Goal: Information Seeking & Learning: Learn about a topic

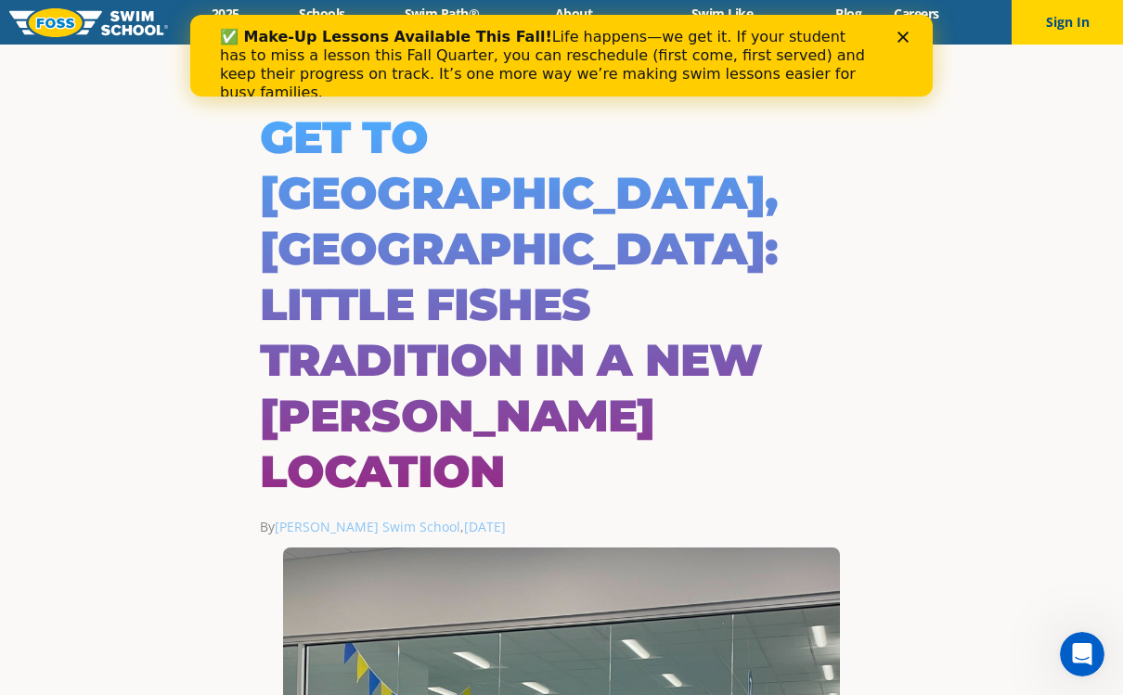
click at [912, 20] on div "✅ Make-Up Lessons Available This Fall! Life happens—we get it. If your student …" at bounding box center [561, 56] width 743 height 82
click at [910, 32] on div "Close" at bounding box center [907, 37] width 19 height 11
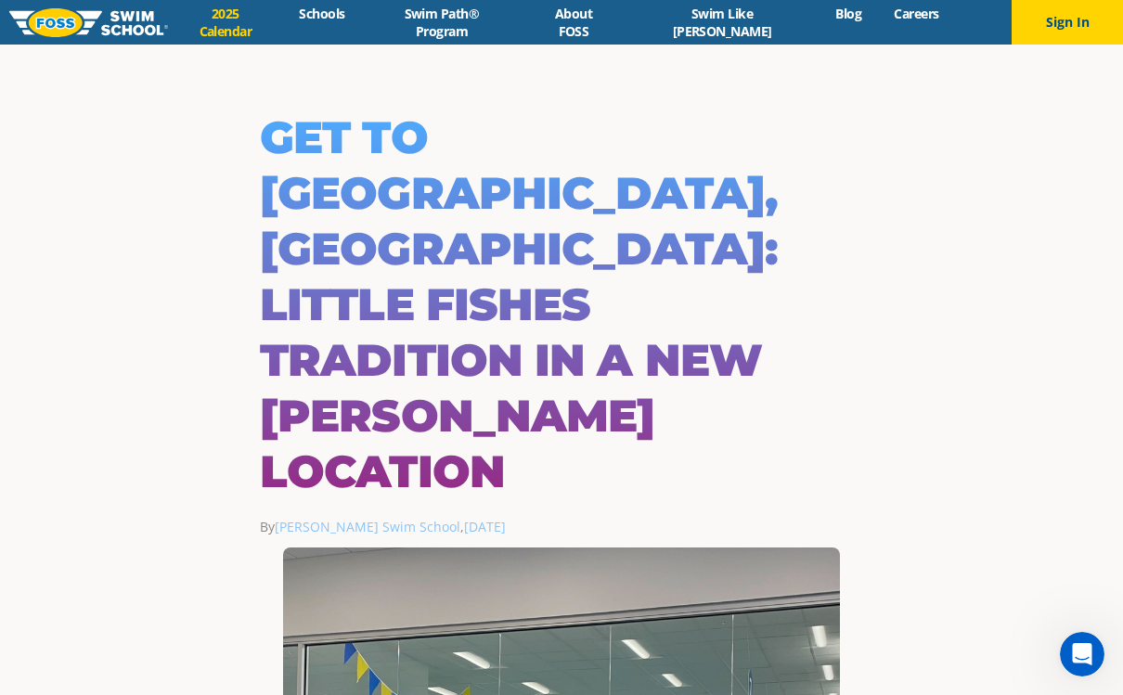
click at [270, 28] on link "2025 Calendar" at bounding box center [225, 22] width 115 height 35
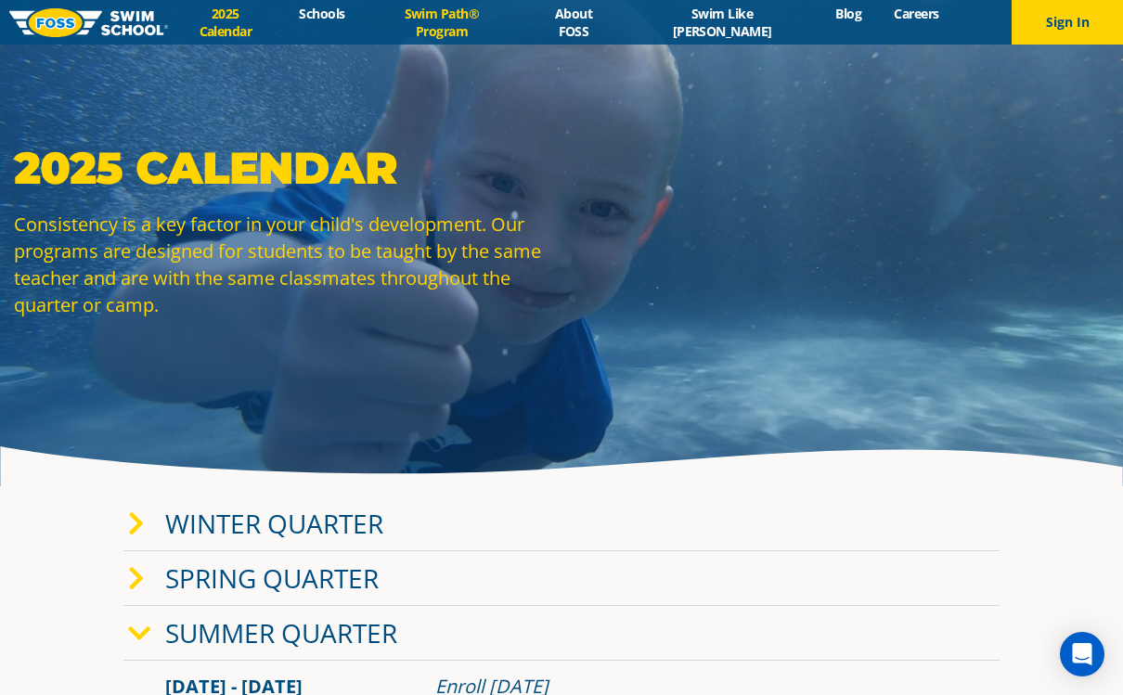
click at [523, 30] on link "Swim Path® Program" at bounding box center [442, 22] width 162 height 35
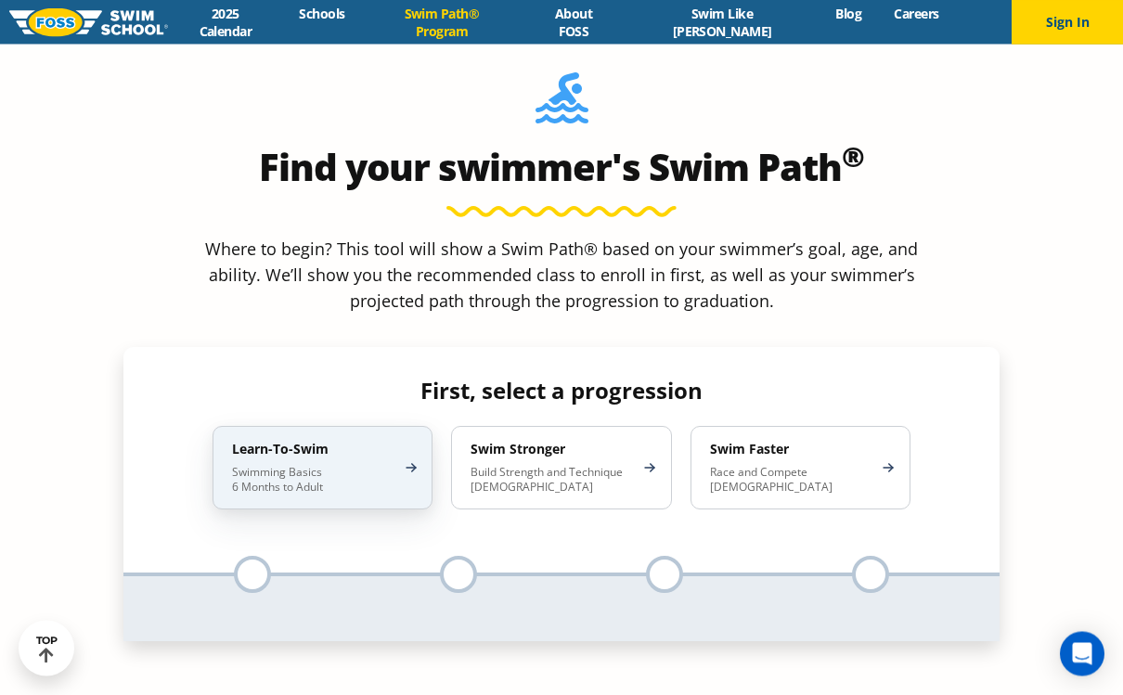
scroll to position [1665, 0]
click at [373, 465] on p "Swimming Basics 6 Months to Adult" at bounding box center [313, 480] width 162 height 30
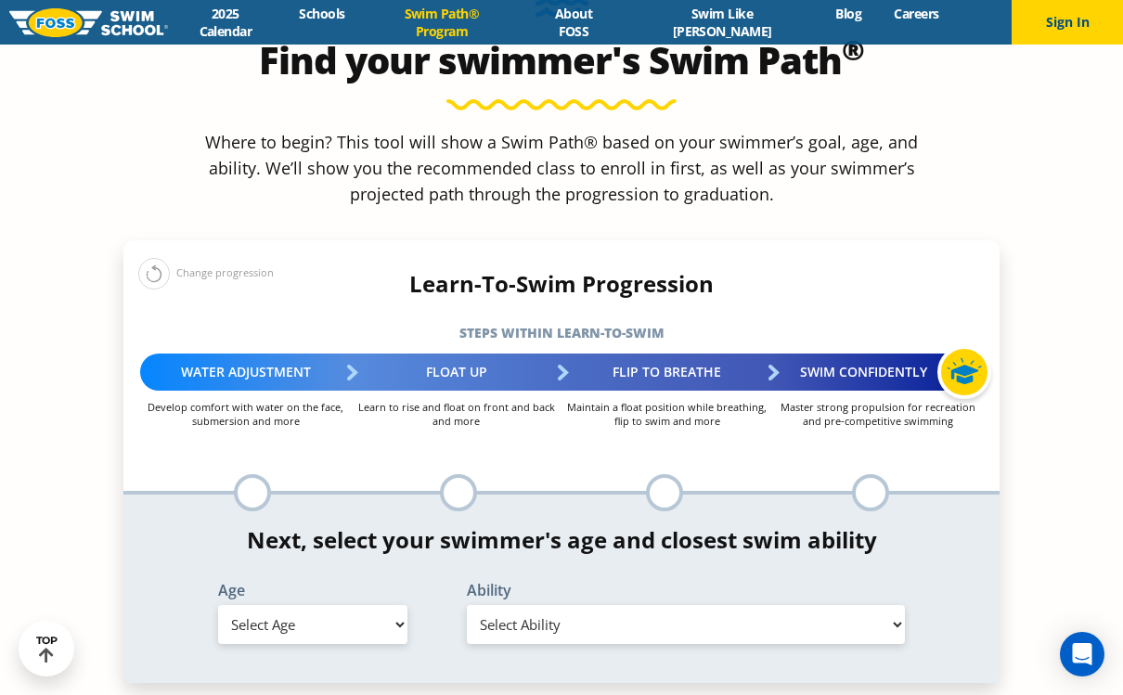
scroll to position [1774, 0]
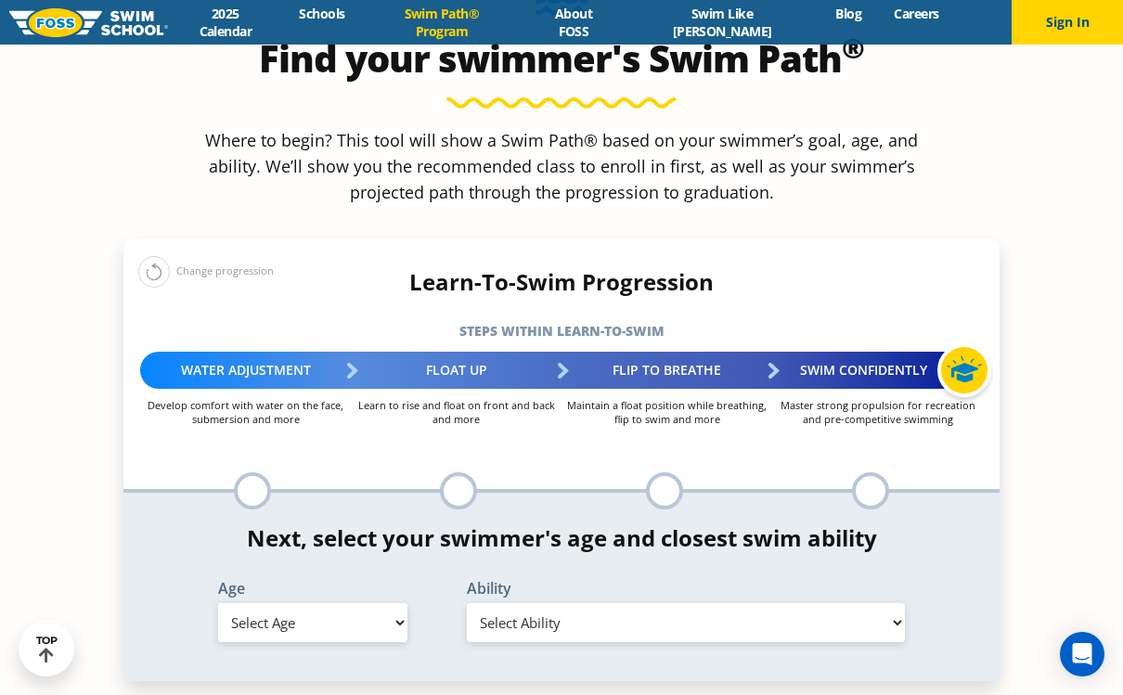
click at [388, 603] on select "Select Age [DEMOGRAPHIC_DATA] months - 1 year 1 year 2 years 3 years 4 years 5 …" at bounding box center [312, 622] width 189 height 39
select select "8-years"
click at [890, 603] on select "Select Ability First in-water experience When in the water, reliant on a life j…" at bounding box center [686, 622] width 438 height 39
select select "8-years-when-in-the-water-reliant-on-a-life-jacket-or-floatation-device"
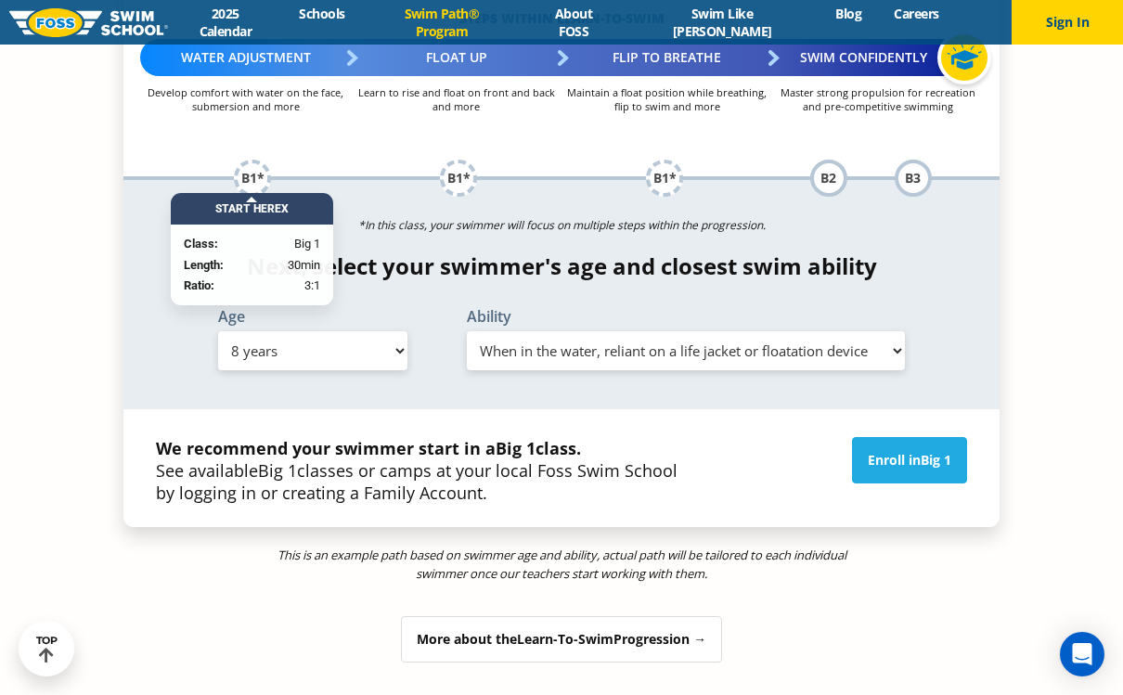
scroll to position [2086, 0]
click at [927, 452] on span "Big 1" at bounding box center [936, 461] width 31 height 18
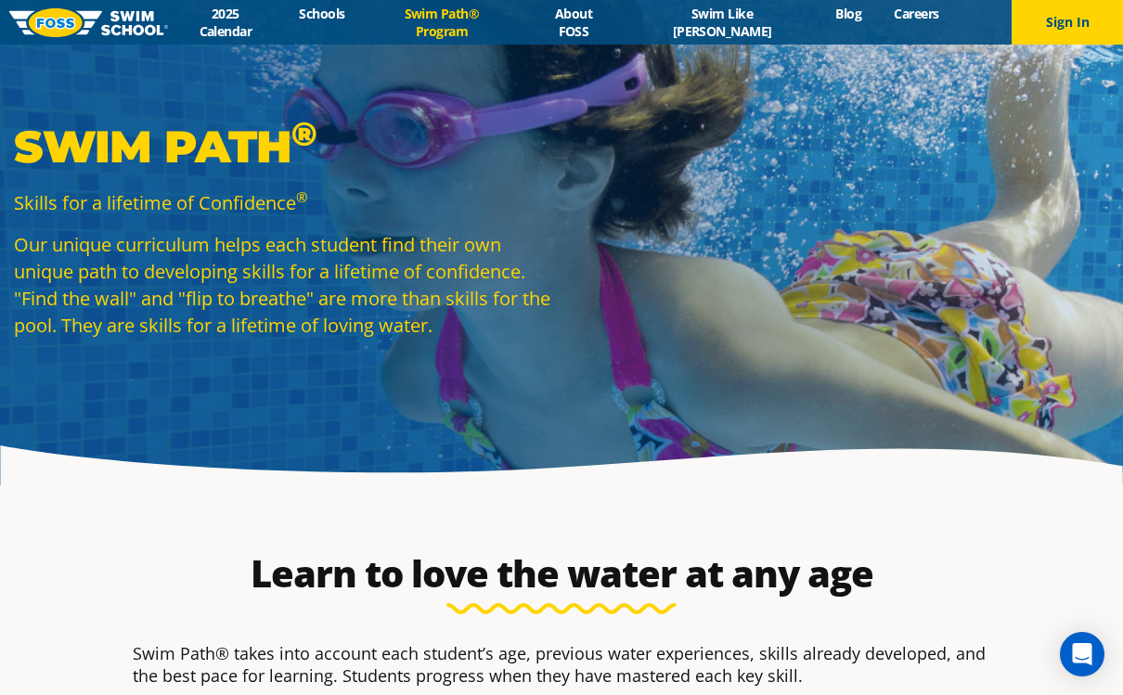
scroll to position [0, 0]
